Goal: Find specific page/section: Find specific page/section

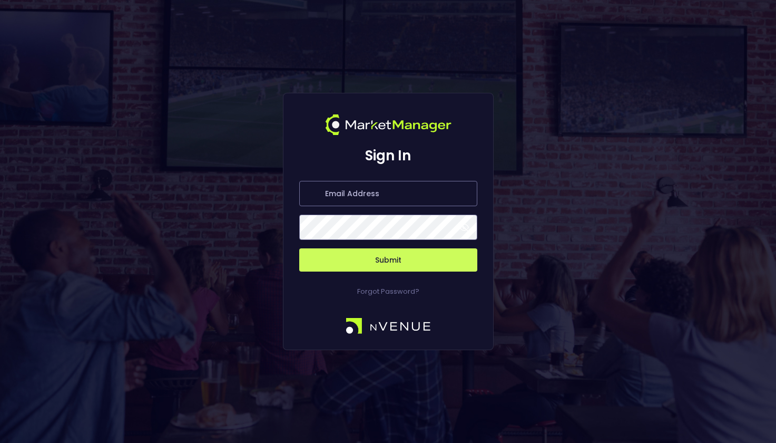
type input "[PERSON_NAME][EMAIL_ADDRESS][DOMAIN_NAME]"
click at [366, 256] on button "Submit" at bounding box center [388, 259] width 178 height 23
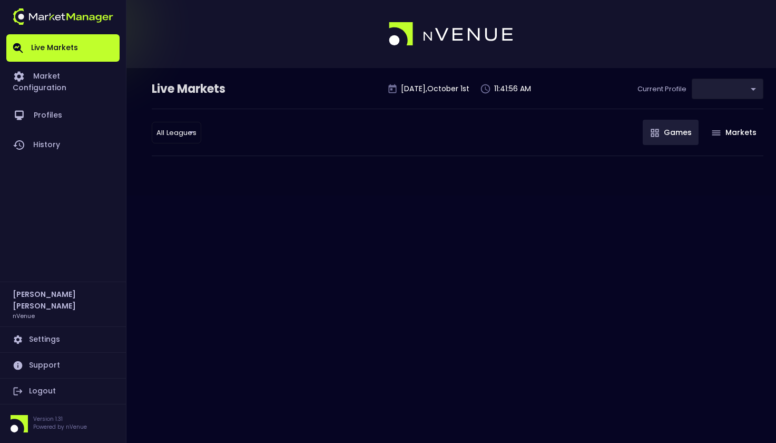
type input "0d810fa5-e353-4d9c-b11d-31f095cae871"
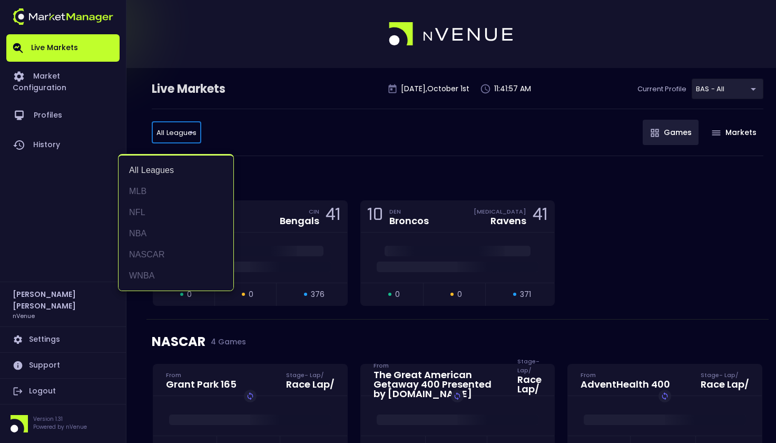
click at [163, 189] on li "MLB" at bounding box center [176, 191] width 115 height 21
type input "MLB"
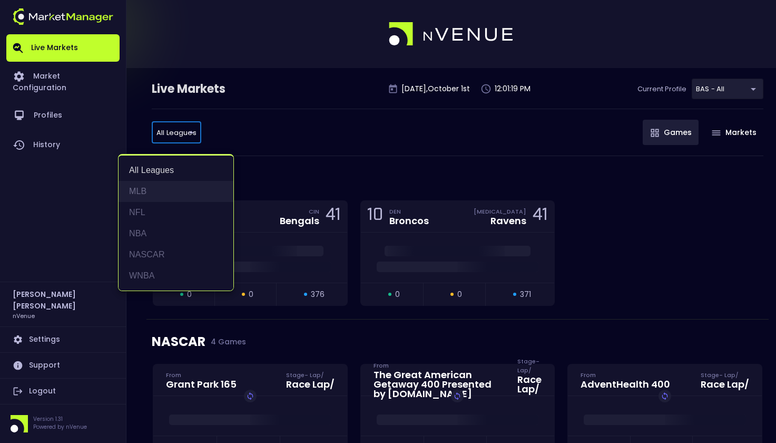
click at [168, 193] on li "MLB" at bounding box center [176, 191] width 115 height 21
type input "MLB"
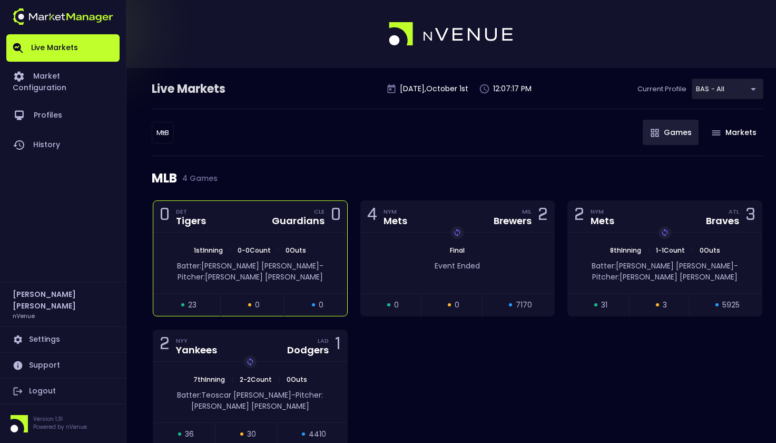
click at [256, 229] on div "0 DET Tigers CLE Guardians 0" at bounding box center [250, 217] width 194 height 32
